Goal: Task Accomplishment & Management: Manage account settings

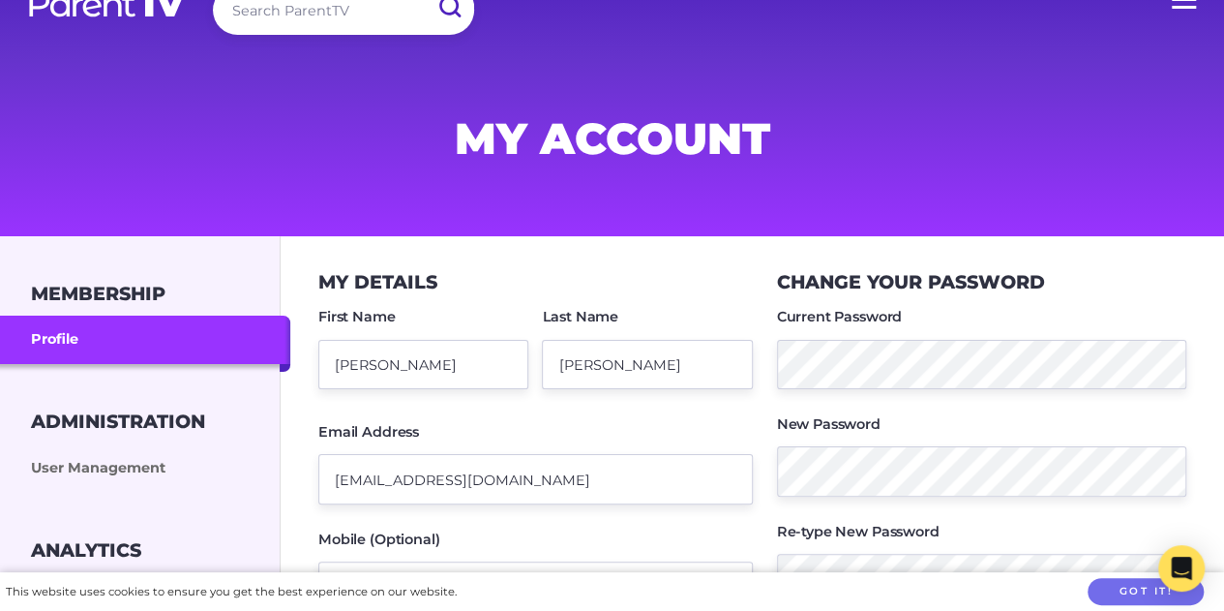
scroll to position [30, 0]
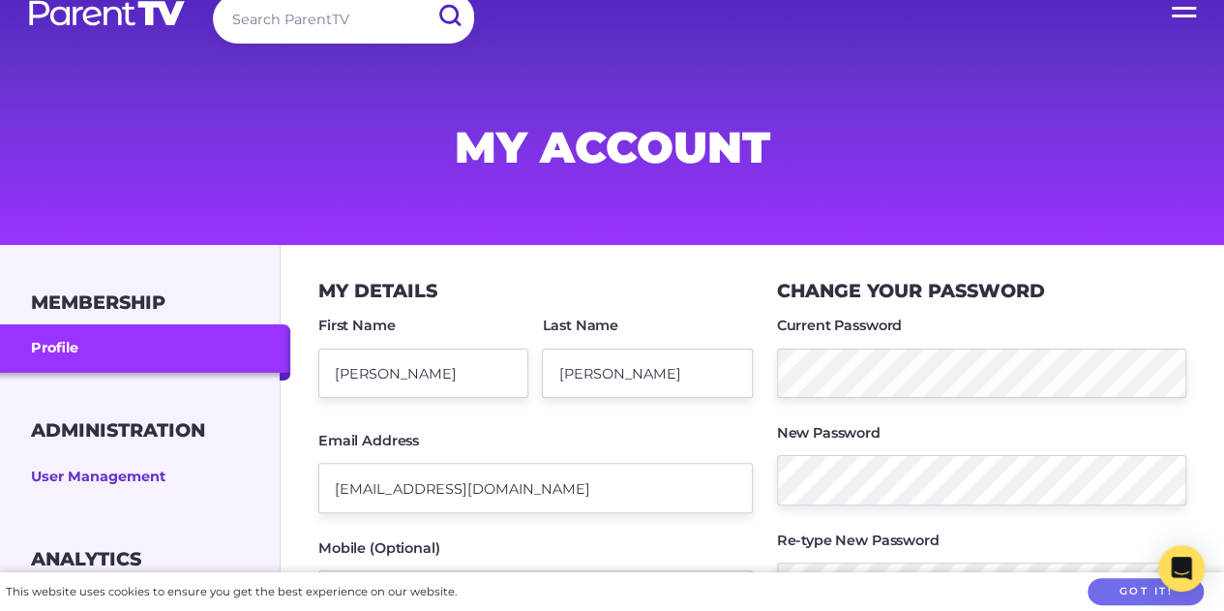
click at [113, 471] on link "User Management" at bounding box center [145, 477] width 290 height 48
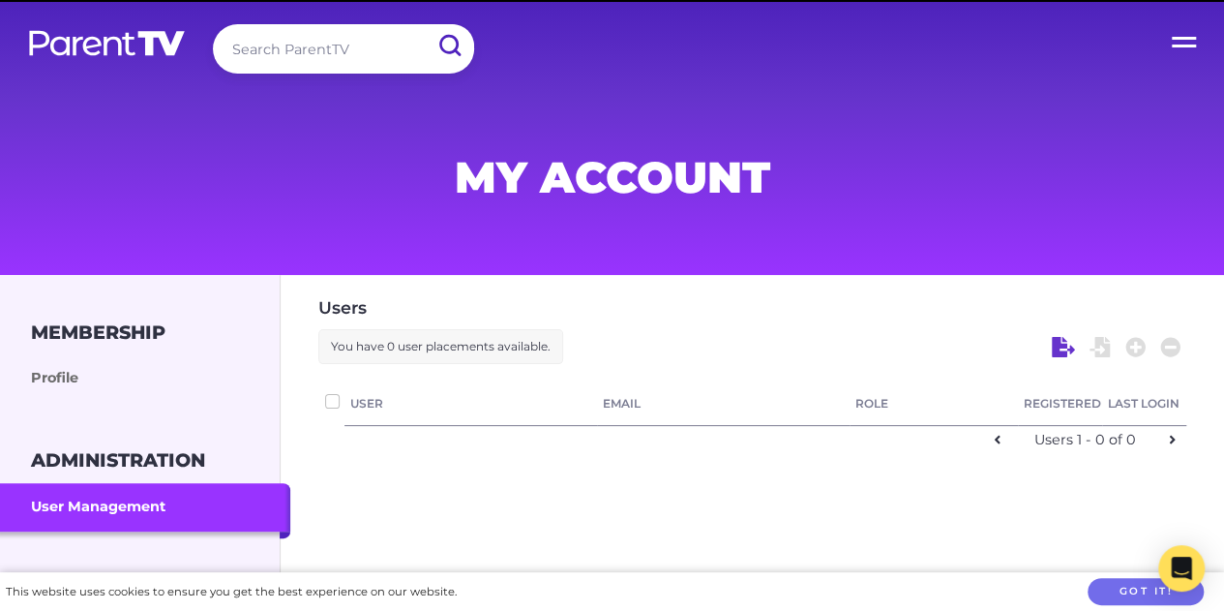
checkbox input "false"
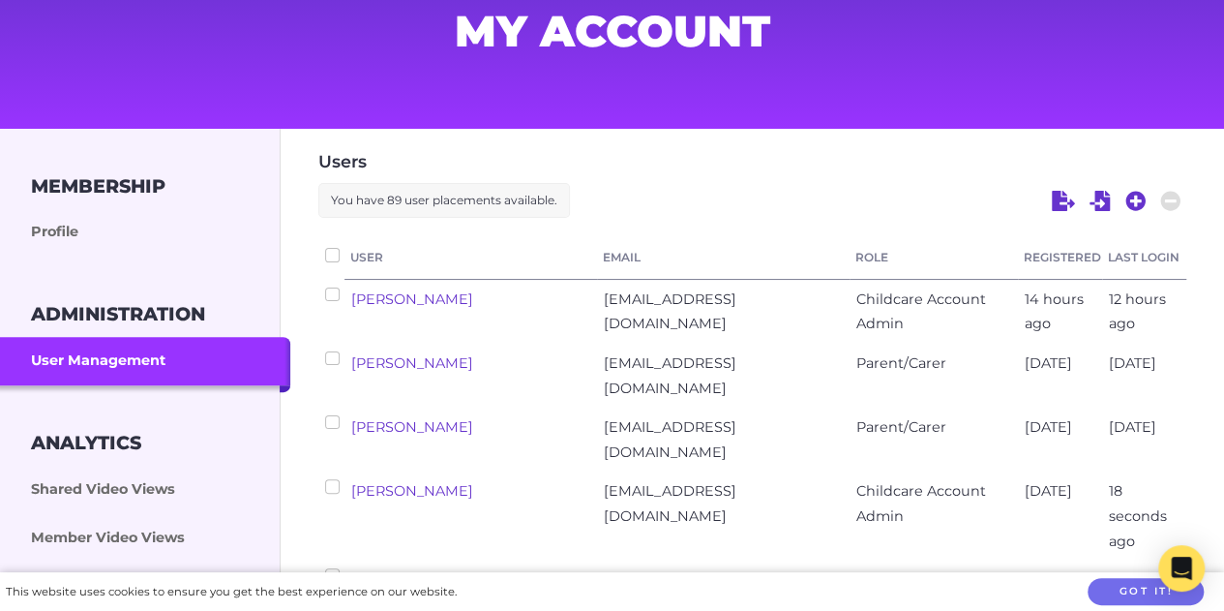
scroll to position [151, 0]
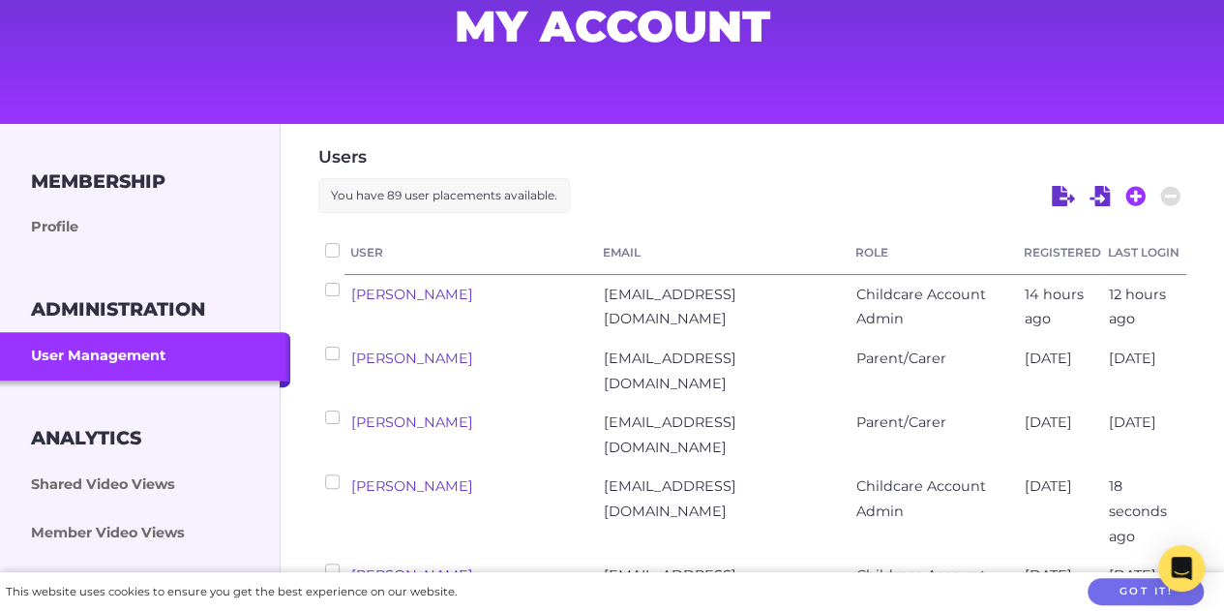
click at [1136, 195] on icon at bounding box center [1136, 196] width 21 height 21
select select "ptv_elc_member"
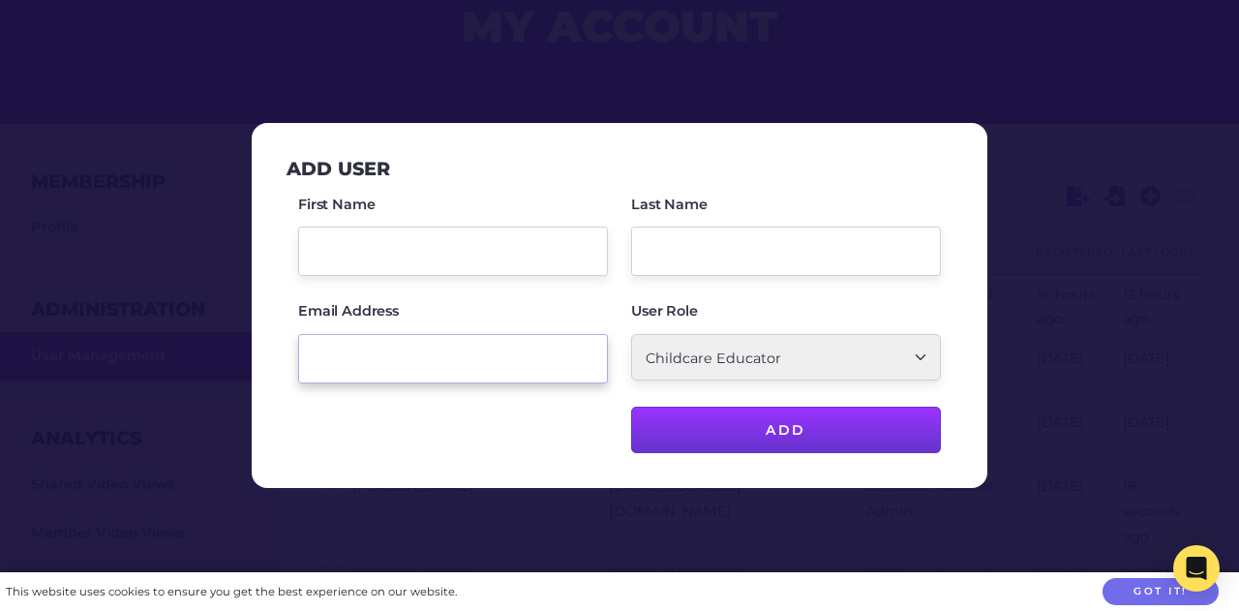
click at [340, 361] on input "Email Address" at bounding box center [453, 358] width 310 height 49
paste input "[PERSON_NAME][EMAIL_ADDRESS][DOMAIN_NAME]"
type input "[PERSON_NAME][EMAIL_ADDRESS][DOMAIN_NAME]"
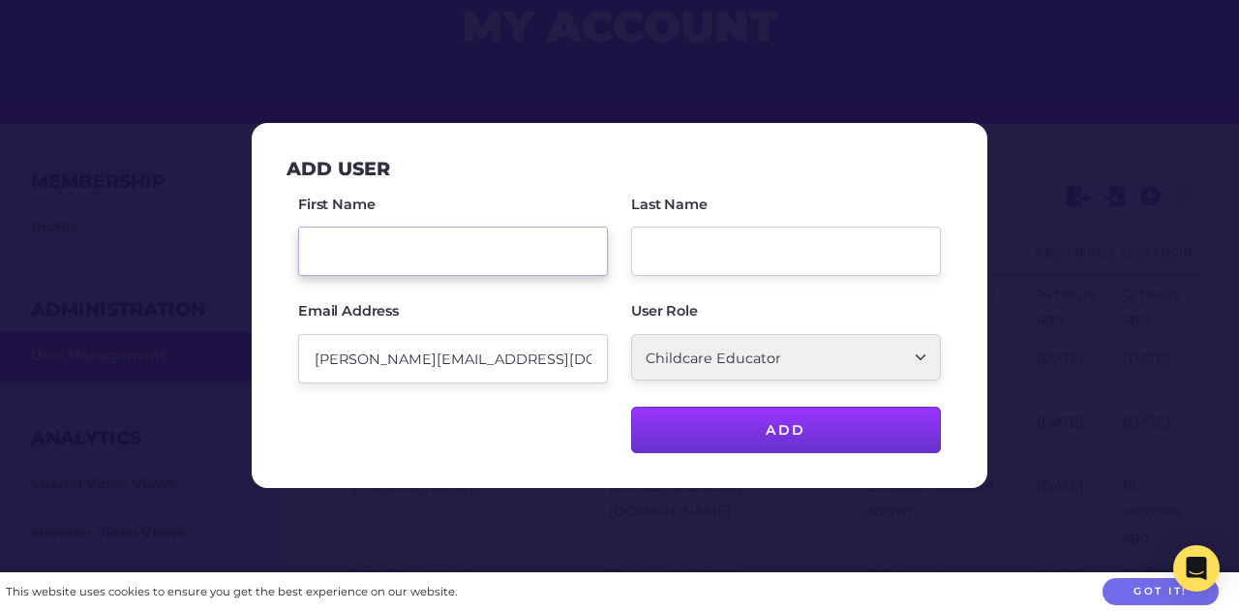
click at [308, 245] on input "First Name" at bounding box center [453, 250] width 310 height 49
type input "[PERSON_NAME]"
type input "Sesbreno"
click at [908, 355] on select "Parent/Carer Childcare Account Admin Childcare Educator" at bounding box center [786, 357] width 310 height 46
select select "ptv_member"
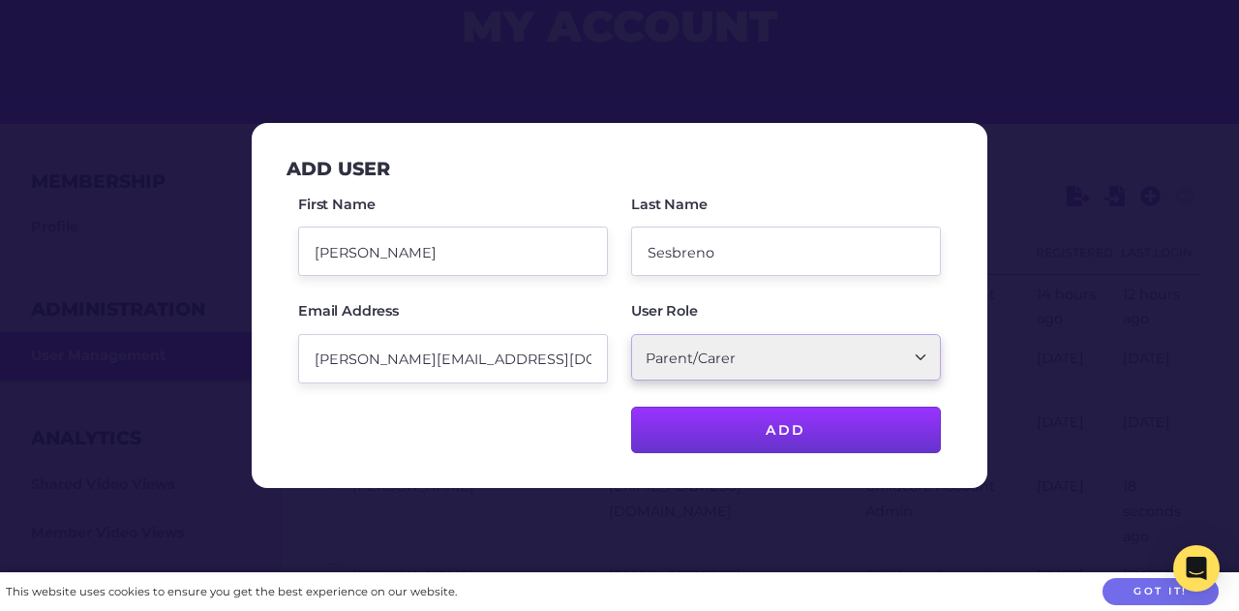
click at [631, 335] on select "Parent/Carer Childcare Account Admin Childcare Educator" at bounding box center [786, 357] width 310 height 46
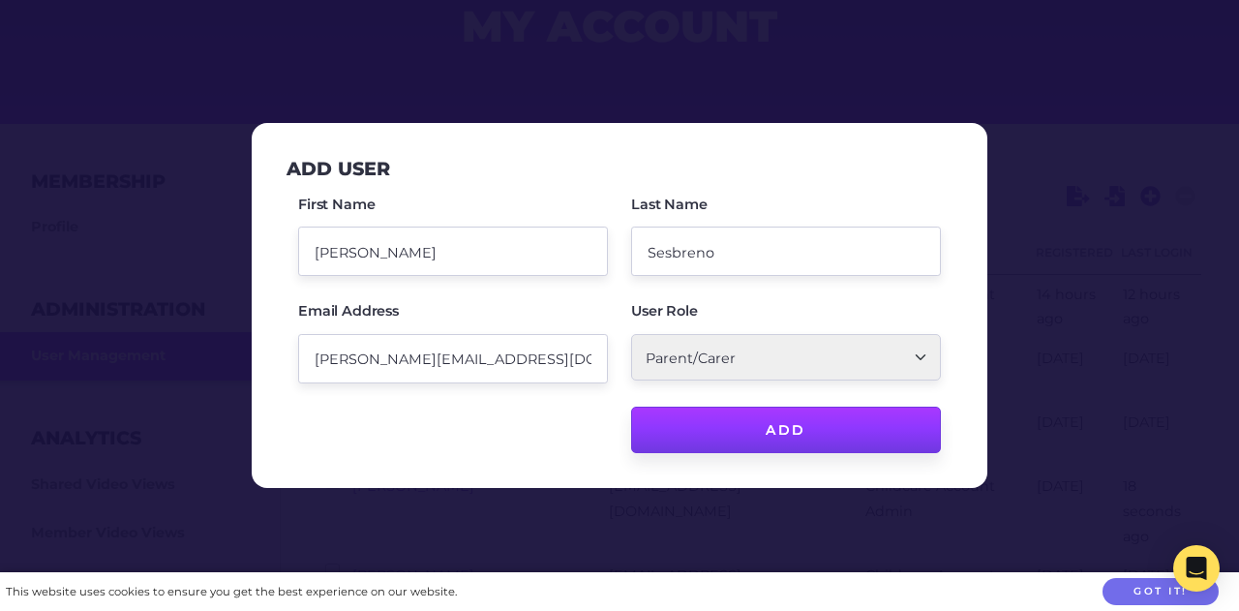
click at [784, 432] on input "Add" at bounding box center [786, 429] width 310 height 46
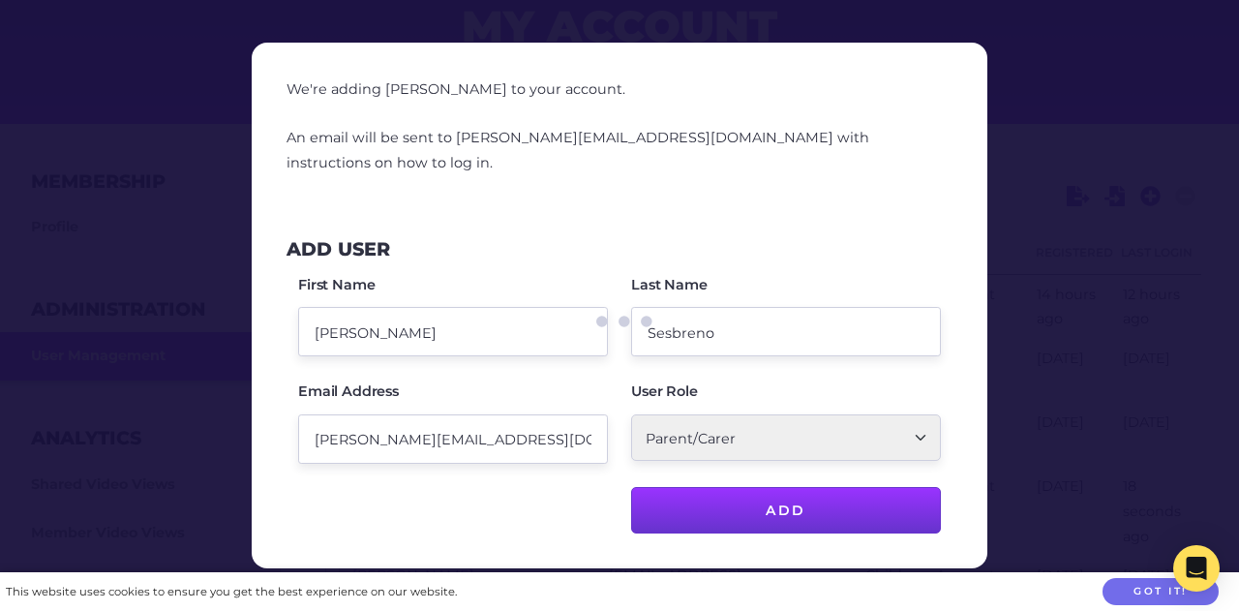
checkbox input "false"
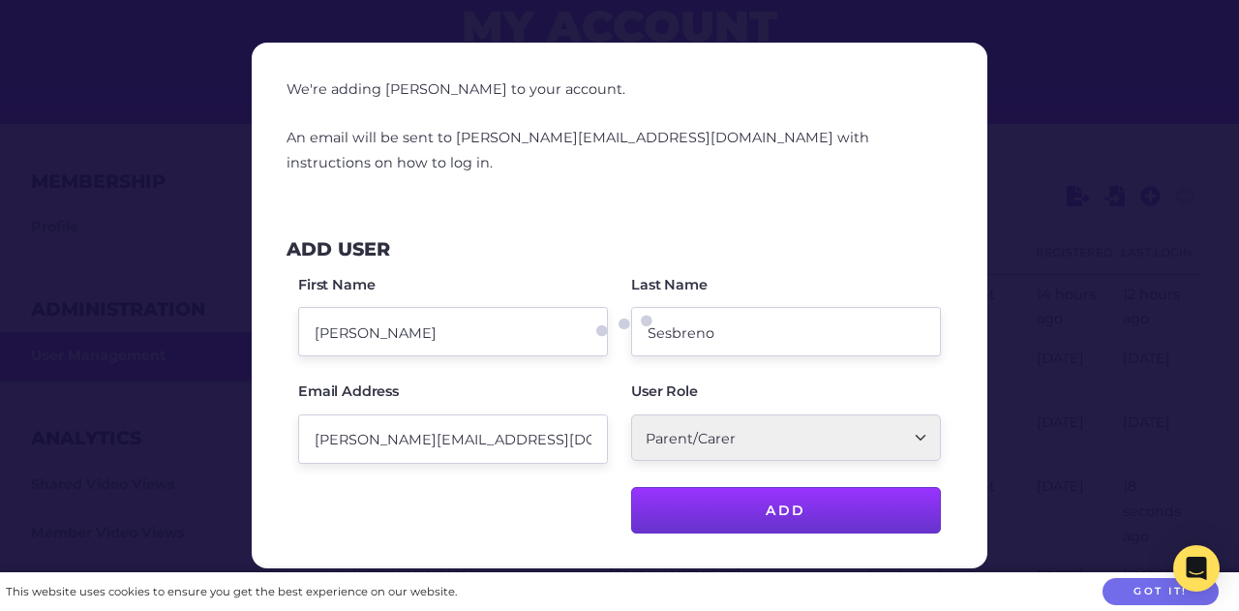
checkbox input "false"
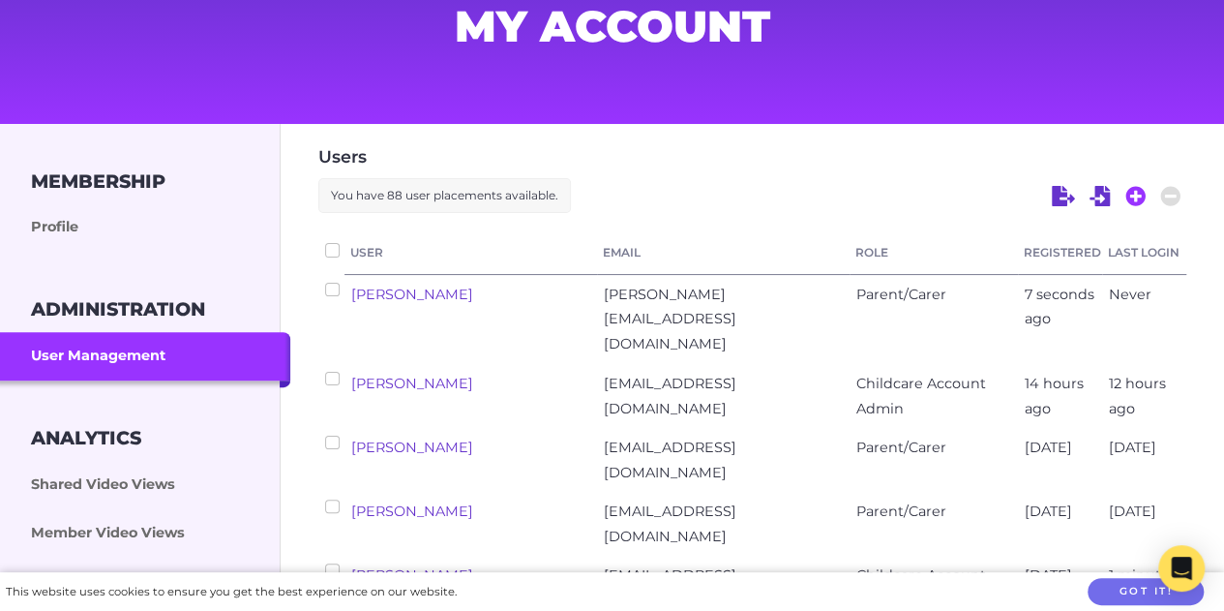
click at [1132, 196] on icon at bounding box center [1136, 196] width 21 height 21
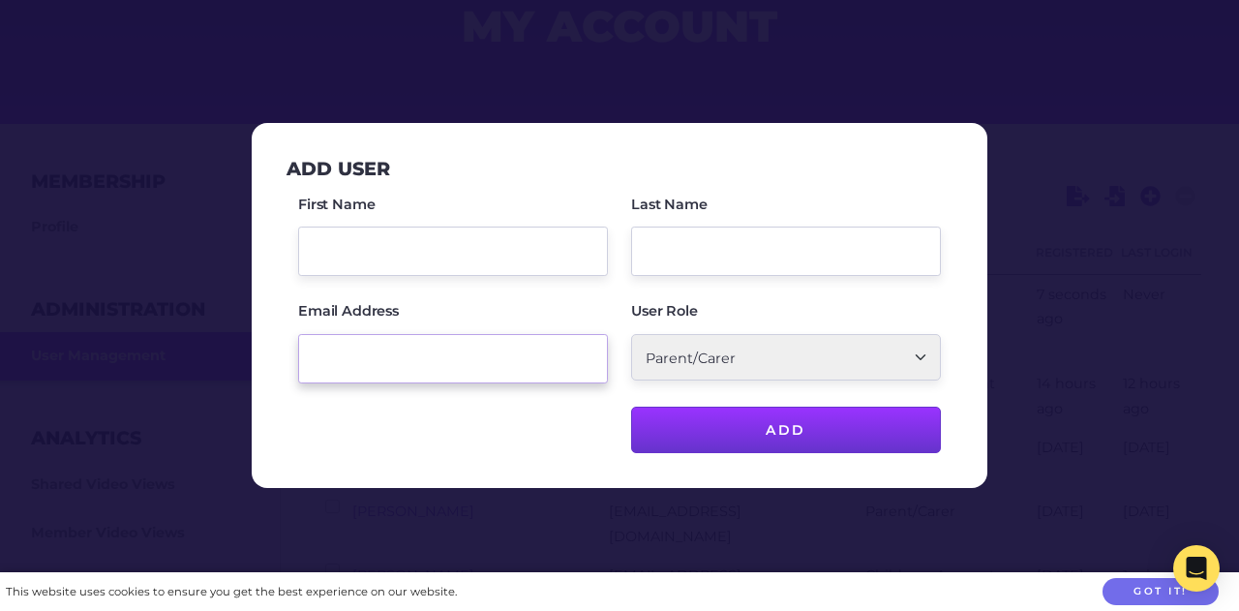
click at [326, 355] on input "Email Address" at bounding box center [453, 358] width 310 height 49
paste input "[PERSON_NAME][EMAIL_ADDRESS][PERSON_NAME][DOMAIN_NAME]"
type input "[PERSON_NAME][EMAIL_ADDRESS][PERSON_NAME][DOMAIN_NAME]"
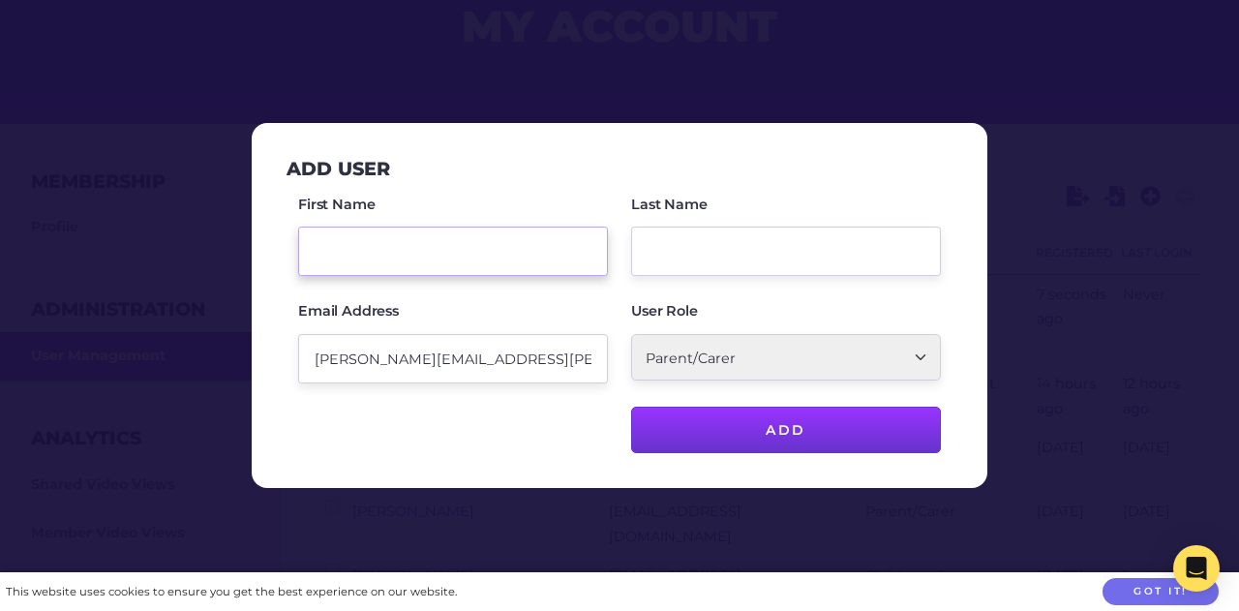
click at [346, 254] on input "First Name" at bounding box center [453, 250] width 310 height 49
type input "[PERSON_NAME]"
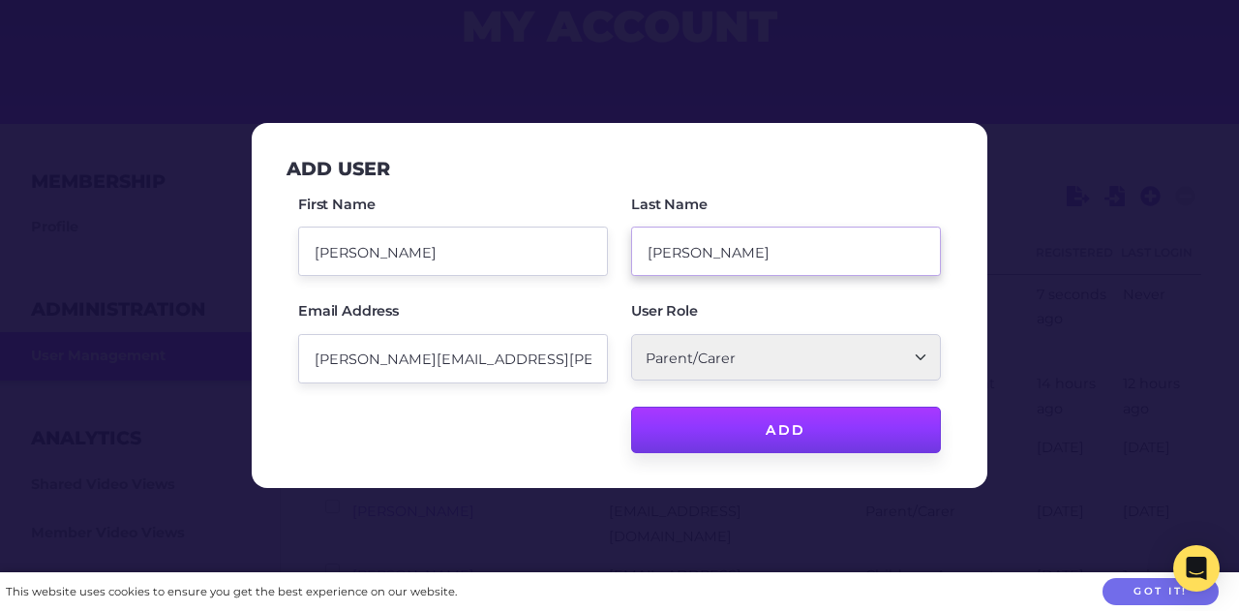
type input "[PERSON_NAME]"
click at [772, 421] on input "Add" at bounding box center [786, 429] width 310 height 46
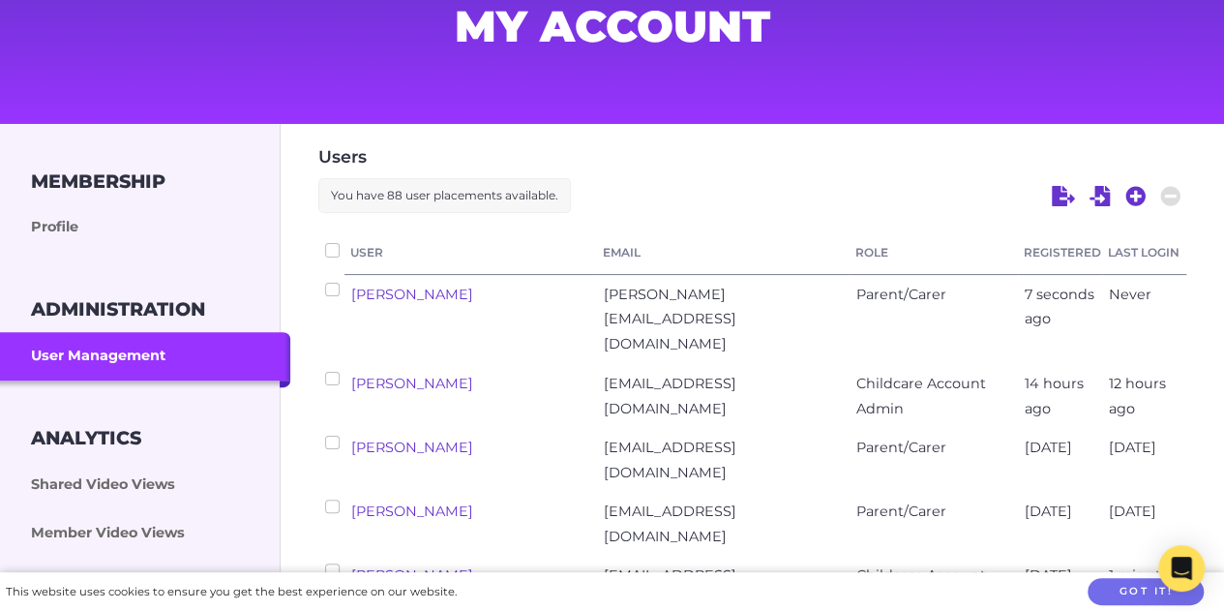
checkbox input "false"
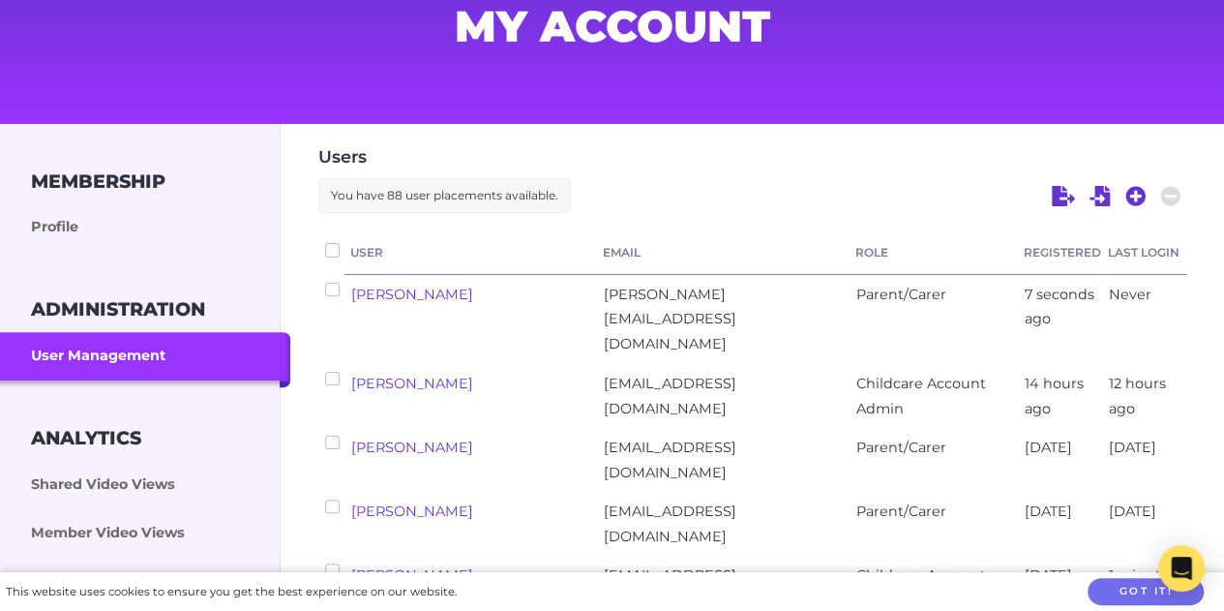
checkbox input "false"
